Goal: Check status: Check status

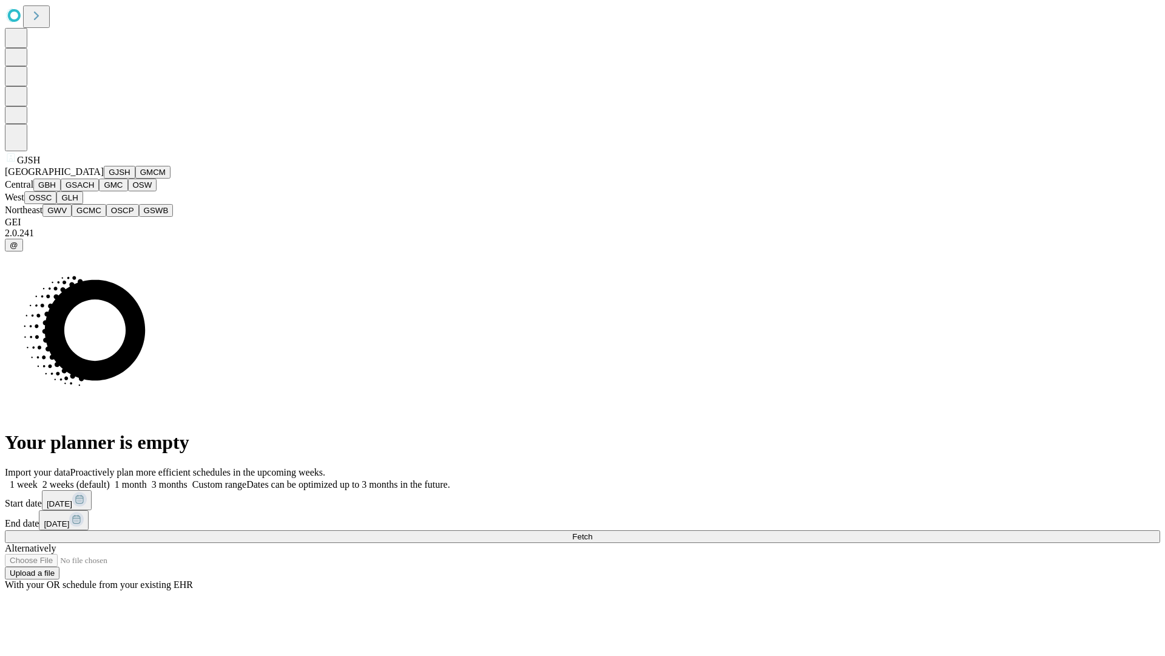
click at [104, 178] on button "GJSH" at bounding box center [120, 172] width 32 height 13
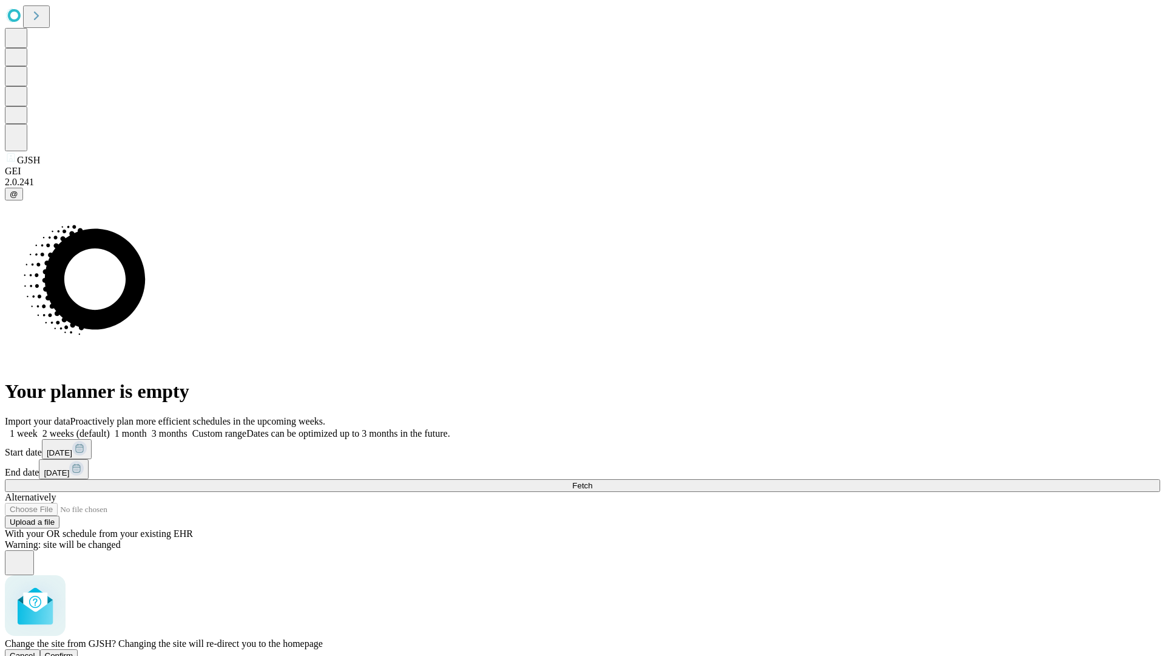
click at [73, 651] on span "Confirm" at bounding box center [59, 655] width 29 height 9
click at [38, 428] on label "1 week" at bounding box center [21, 433] width 33 height 10
click at [592, 481] on span "Fetch" at bounding box center [582, 485] width 20 height 9
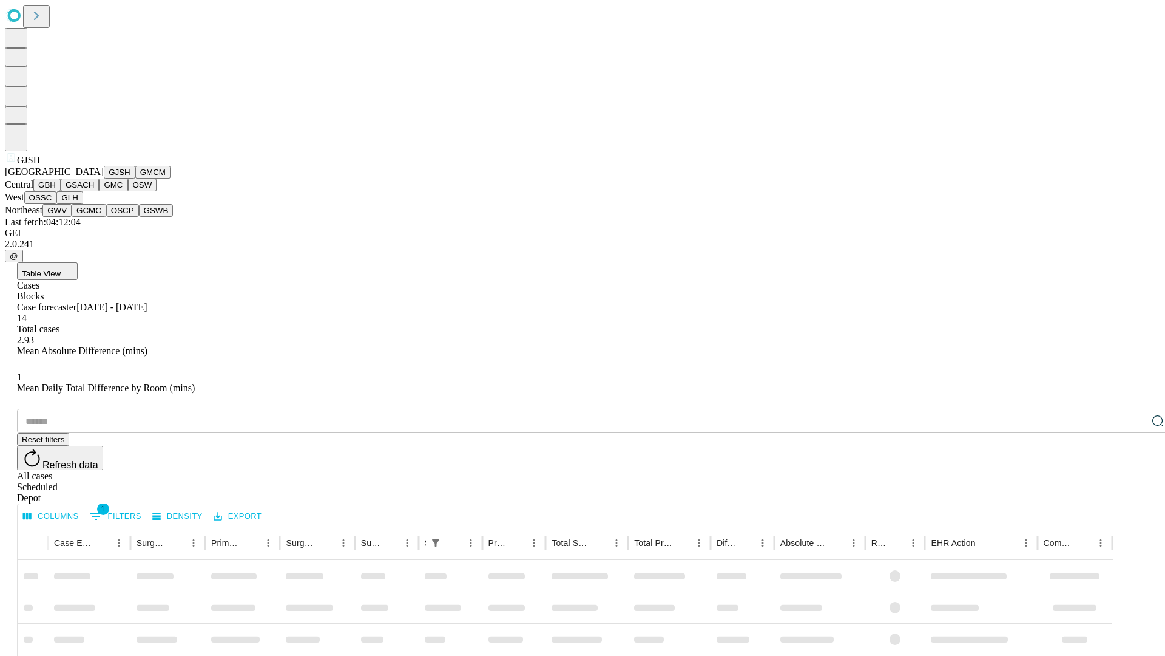
click at [135, 178] on button "GMCM" at bounding box center [152, 172] width 35 height 13
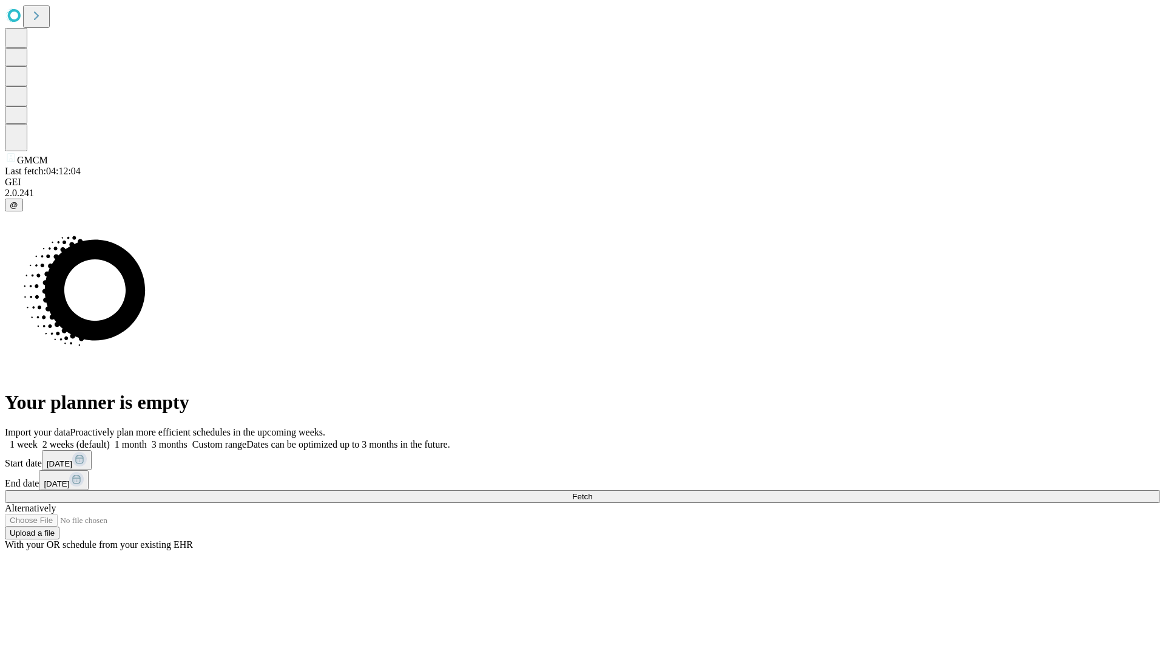
click at [38, 439] on label "1 week" at bounding box center [21, 444] width 33 height 10
click at [592, 492] on span "Fetch" at bounding box center [582, 496] width 20 height 9
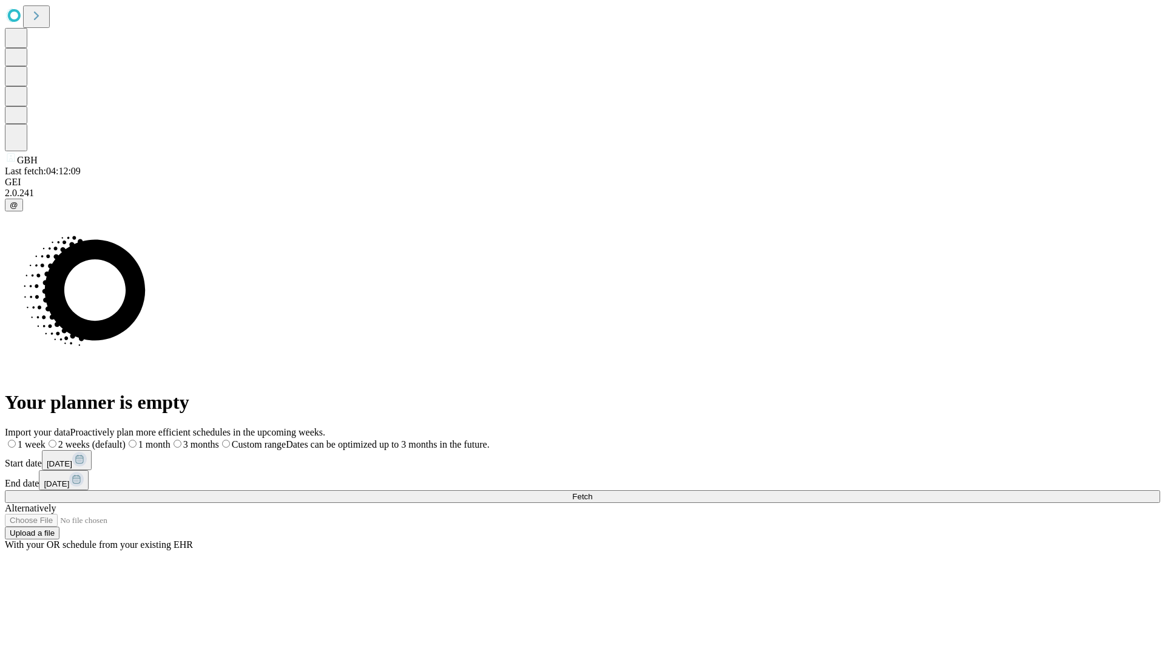
click at [46, 439] on label "1 week" at bounding box center [25, 444] width 41 height 10
click at [592, 492] on span "Fetch" at bounding box center [582, 496] width 20 height 9
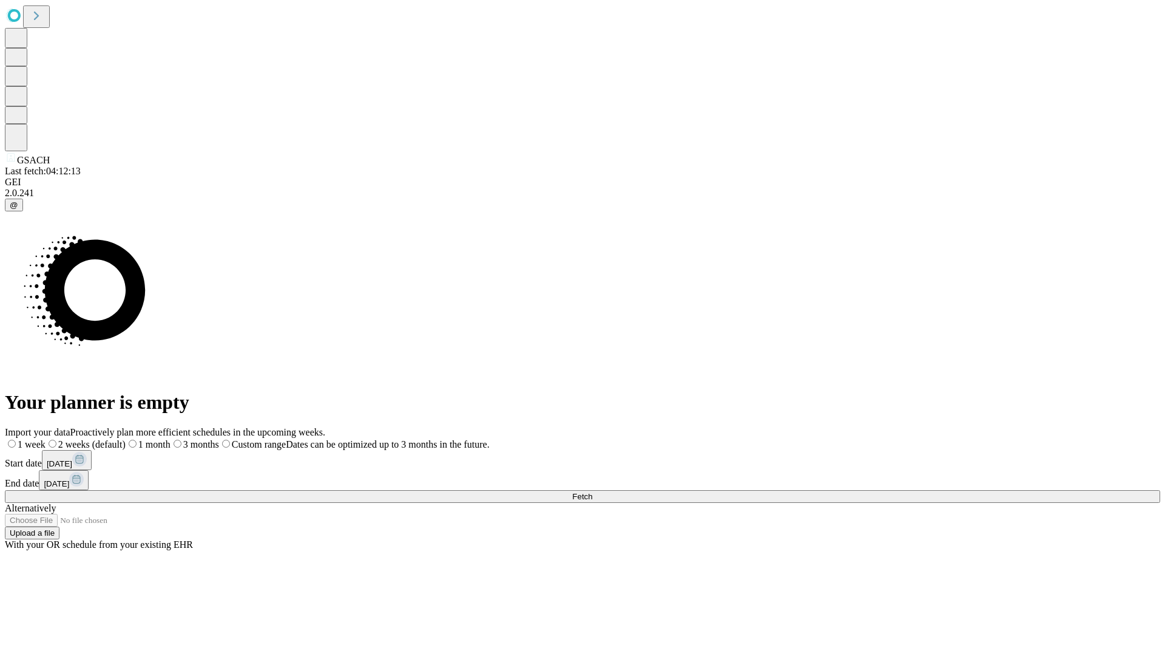
click at [46, 439] on label "1 week" at bounding box center [25, 444] width 41 height 10
click at [592, 492] on span "Fetch" at bounding box center [582, 496] width 20 height 9
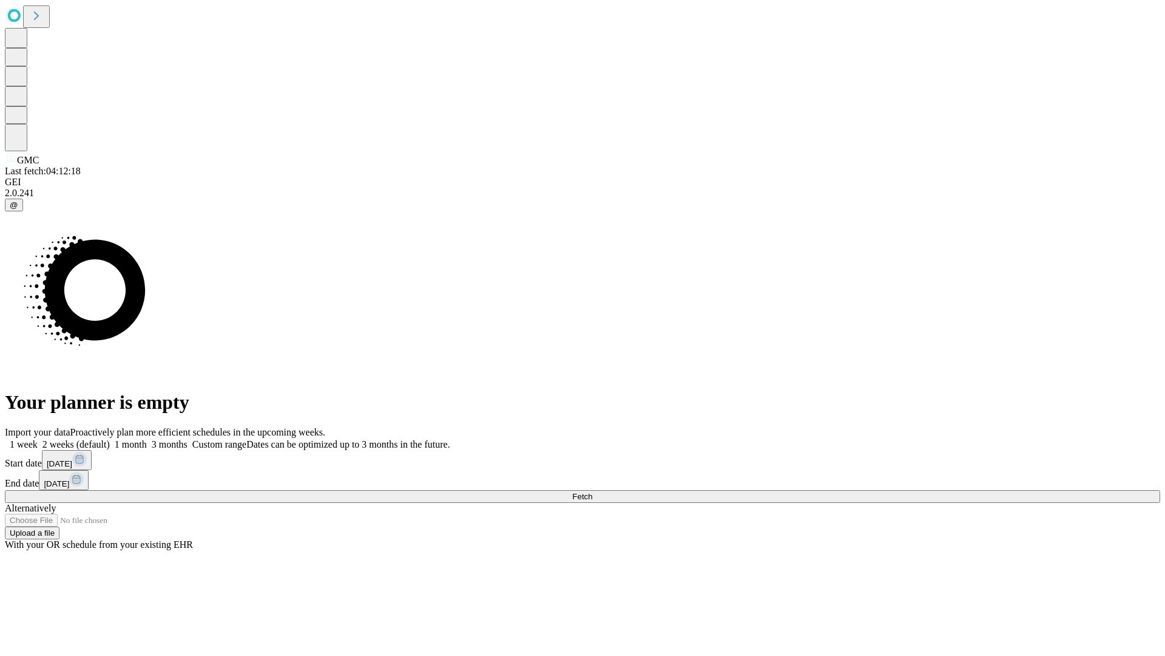
click at [38, 439] on label "1 week" at bounding box center [21, 444] width 33 height 10
click at [592, 492] on span "Fetch" at bounding box center [582, 496] width 20 height 9
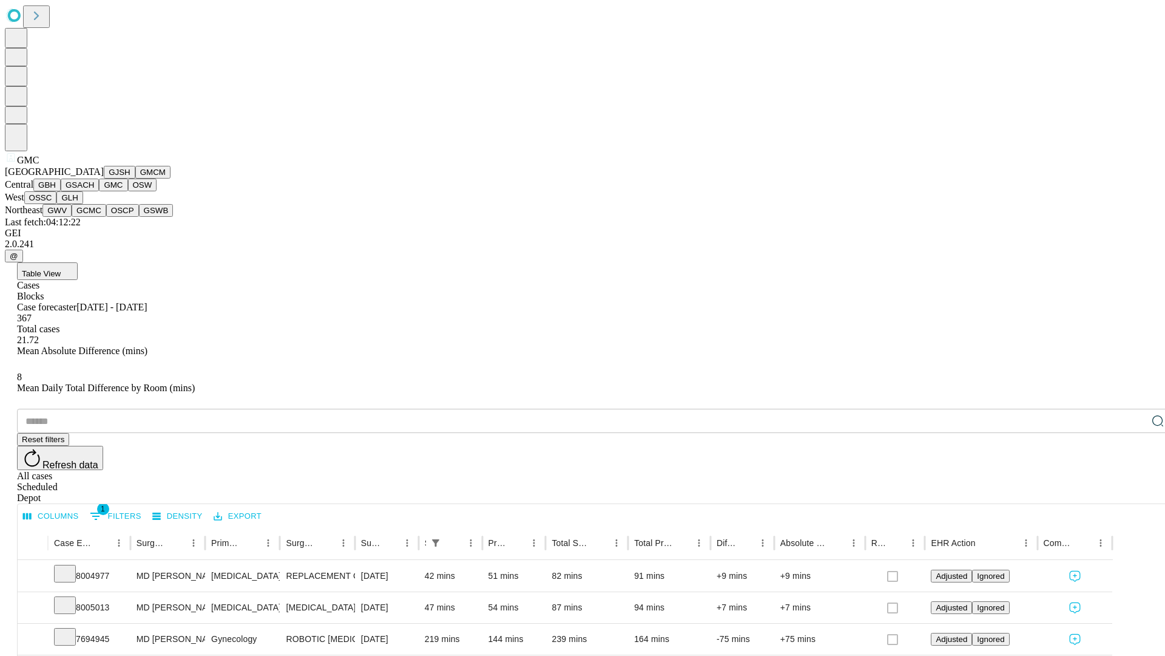
click at [128, 191] on button "OSW" at bounding box center [142, 184] width 29 height 13
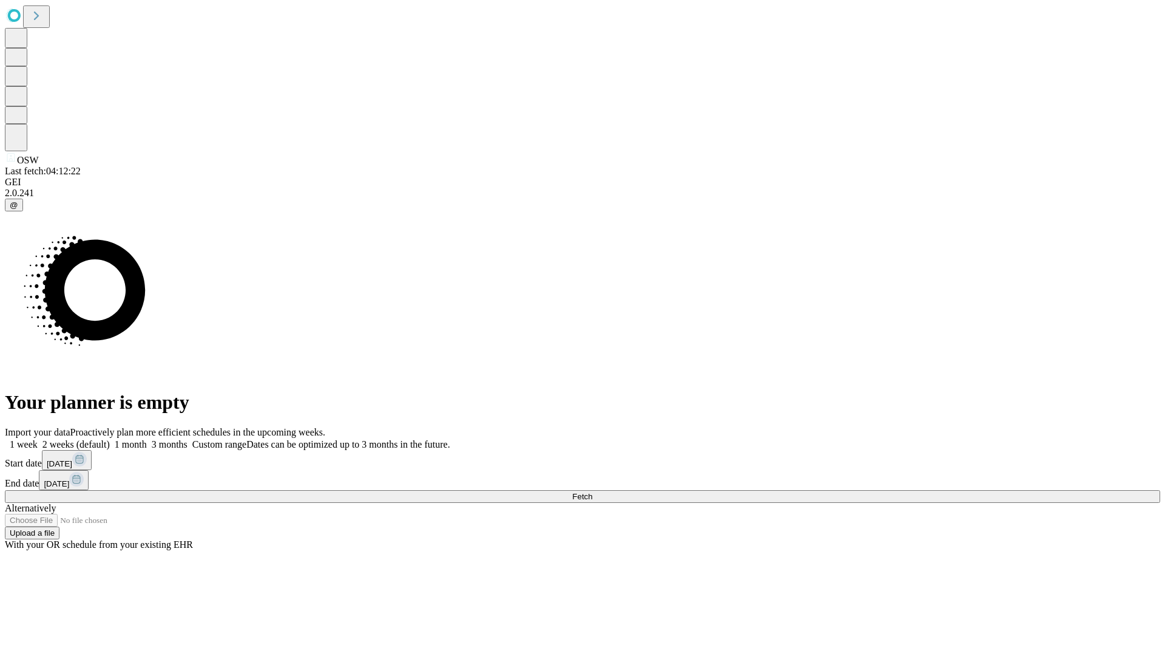
click at [38, 439] on label "1 week" at bounding box center [21, 444] width 33 height 10
click at [592, 492] on span "Fetch" at bounding box center [582, 496] width 20 height 9
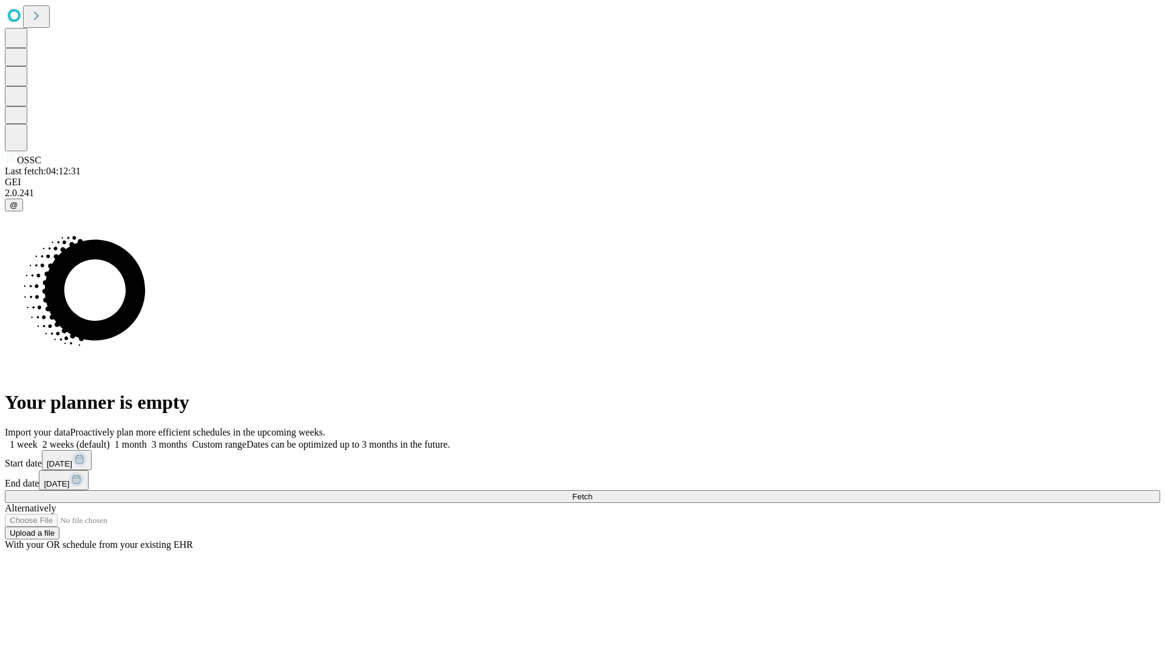
click at [38, 439] on label "1 week" at bounding box center [21, 444] width 33 height 10
click at [592, 492] on span "Fetch" at bounding box center [582, 496] width 20 height 9
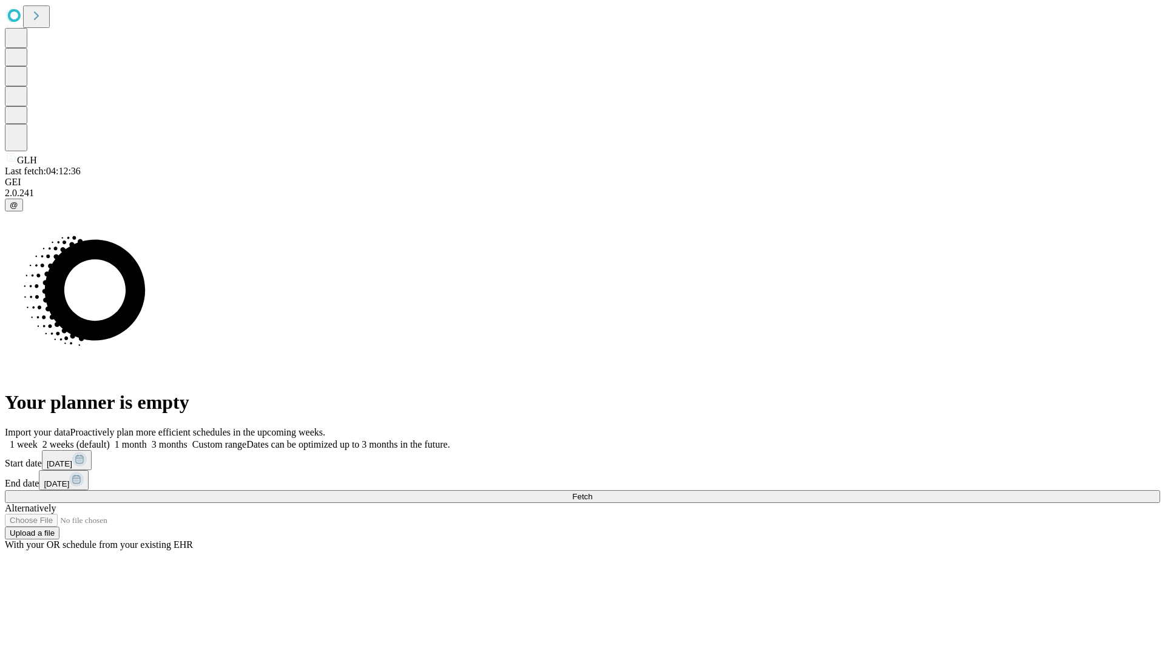
click at [592, 492] on span "Fetch" at bounding box center [582, 496] width 20 height 9
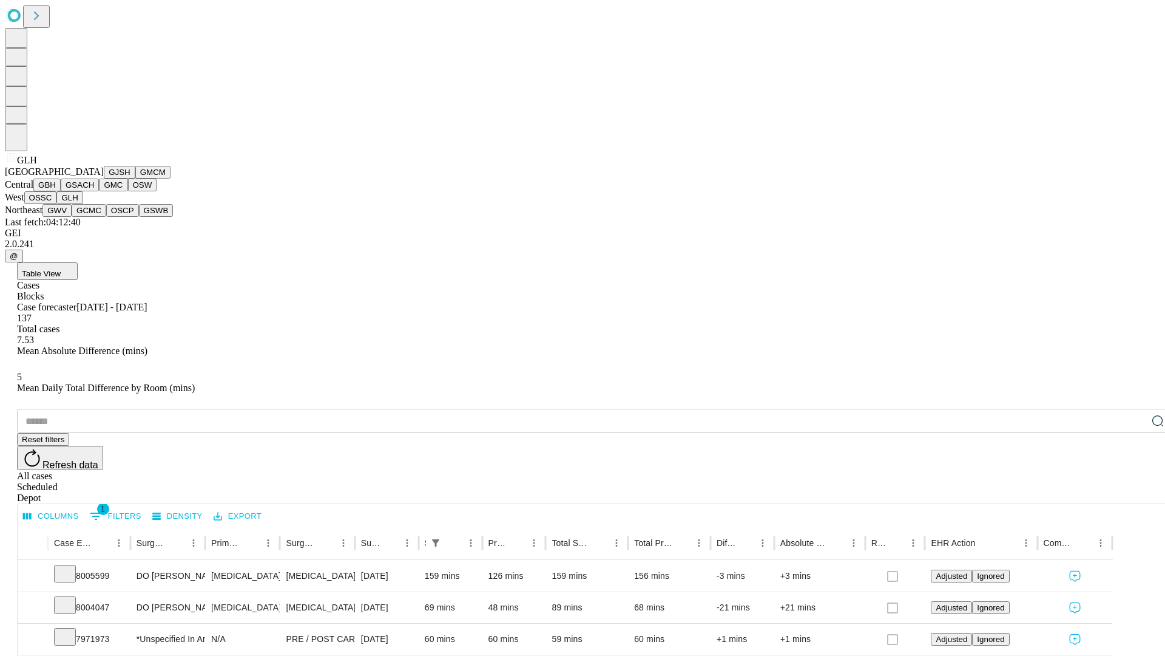
click at [72, 217] on button "GWV" at bounding box center [56, 210] width 29 height 13
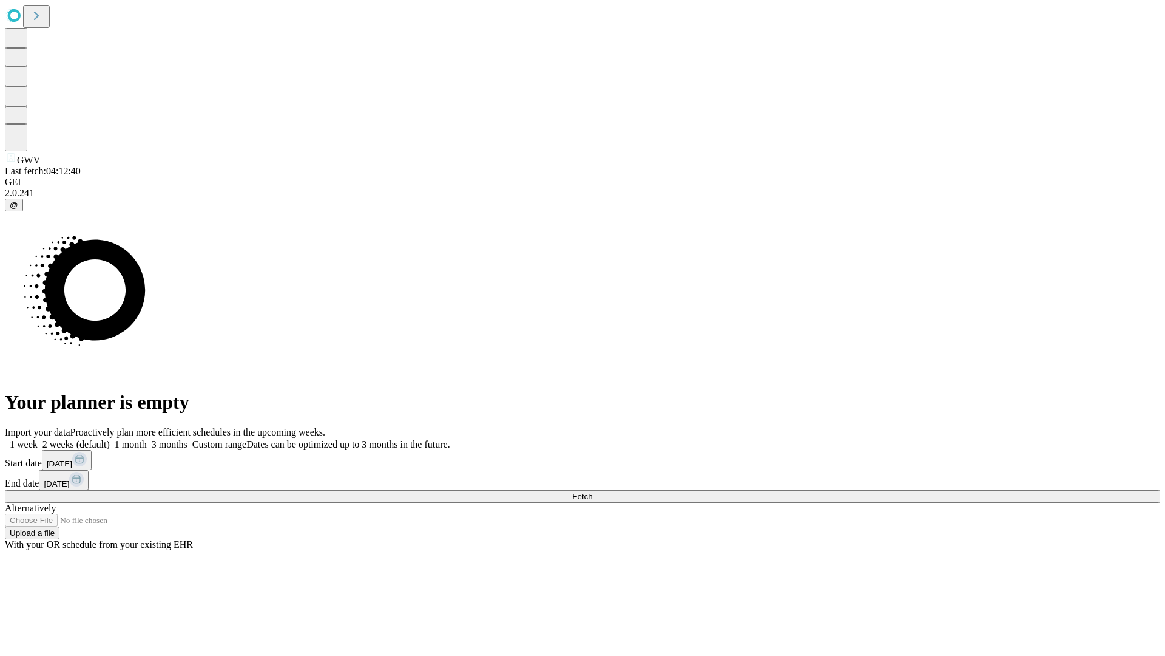
click at [38, 439] on label "1 week" at bounding box center [21, 444] width 33 height 10
click at [592, 492] on span "Fetch" at bounding box center [582, 496] width 20 height 9
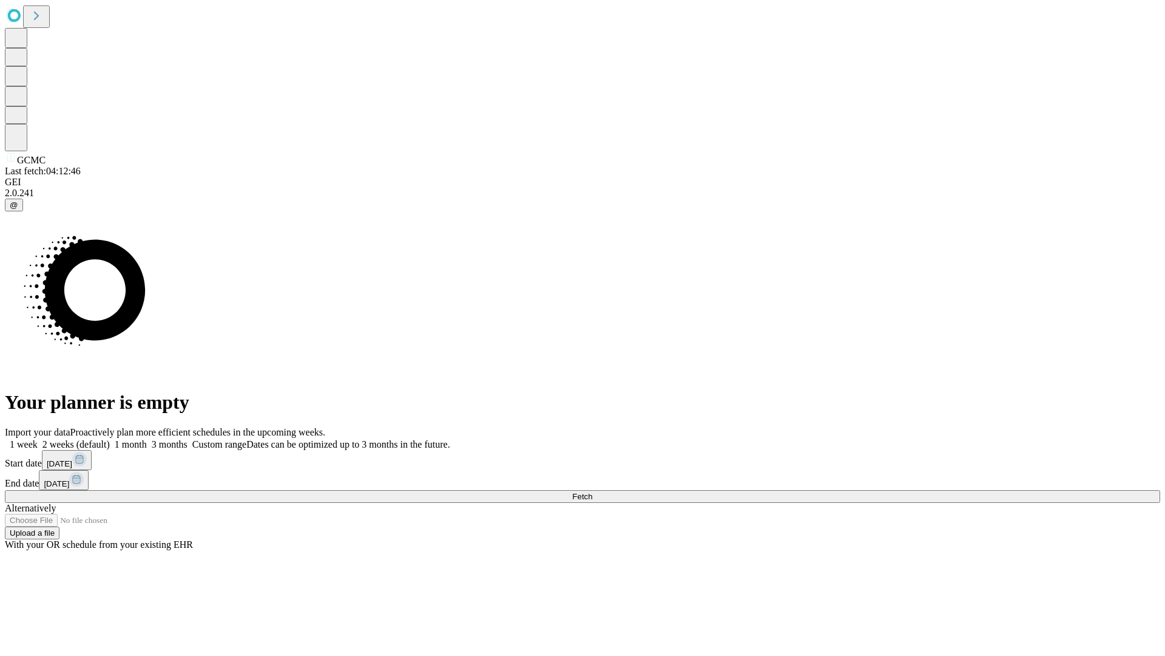
click at [38, 439] on label "1 week" at bounding box center [21, 444] width 33 height 10
click at [592, 492] on span "Fetch" at bounding box center [582, 496] width 20 height 9
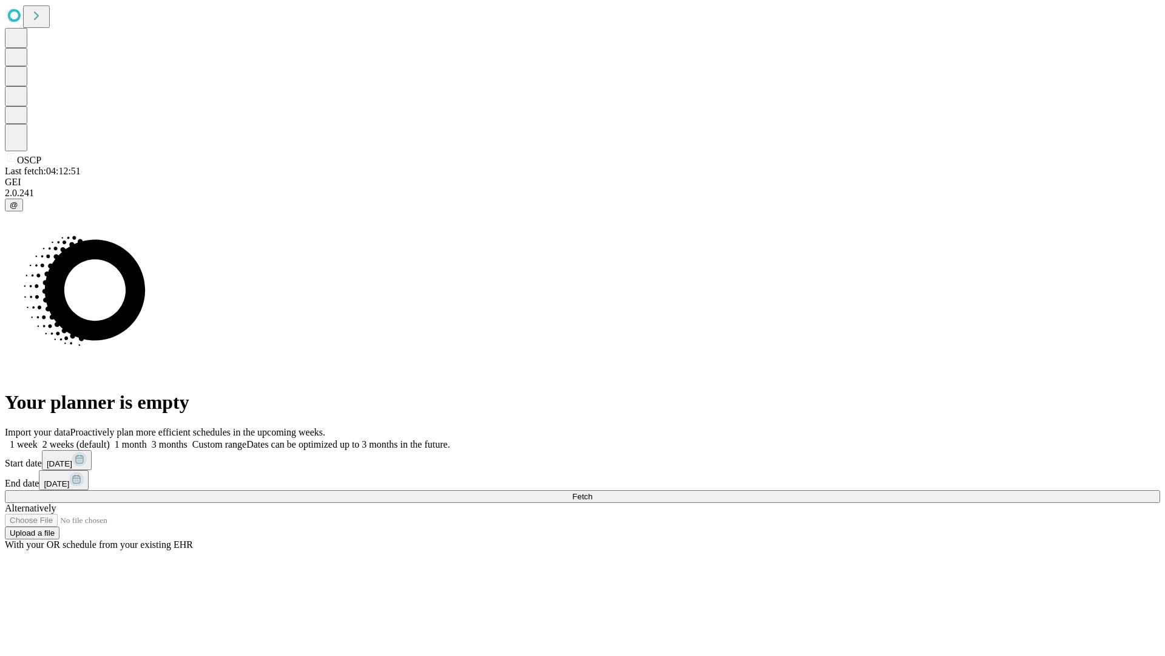
click at [38, 439] on label "1 week" at bounding box center [21, 444] width 33 height 10
click at [592, 492] on span "Fetch" at bounding box center [582, 496] width 20 height 9
click at [38, 439] on label "1 week" at bounding box center [21, 444] width 33 height 10
click at [592, 492] on span "Fetch" at bounding box center [582, 496] width 20 height 9
